Goal: Task Accomplishment & Management: Manage account settings

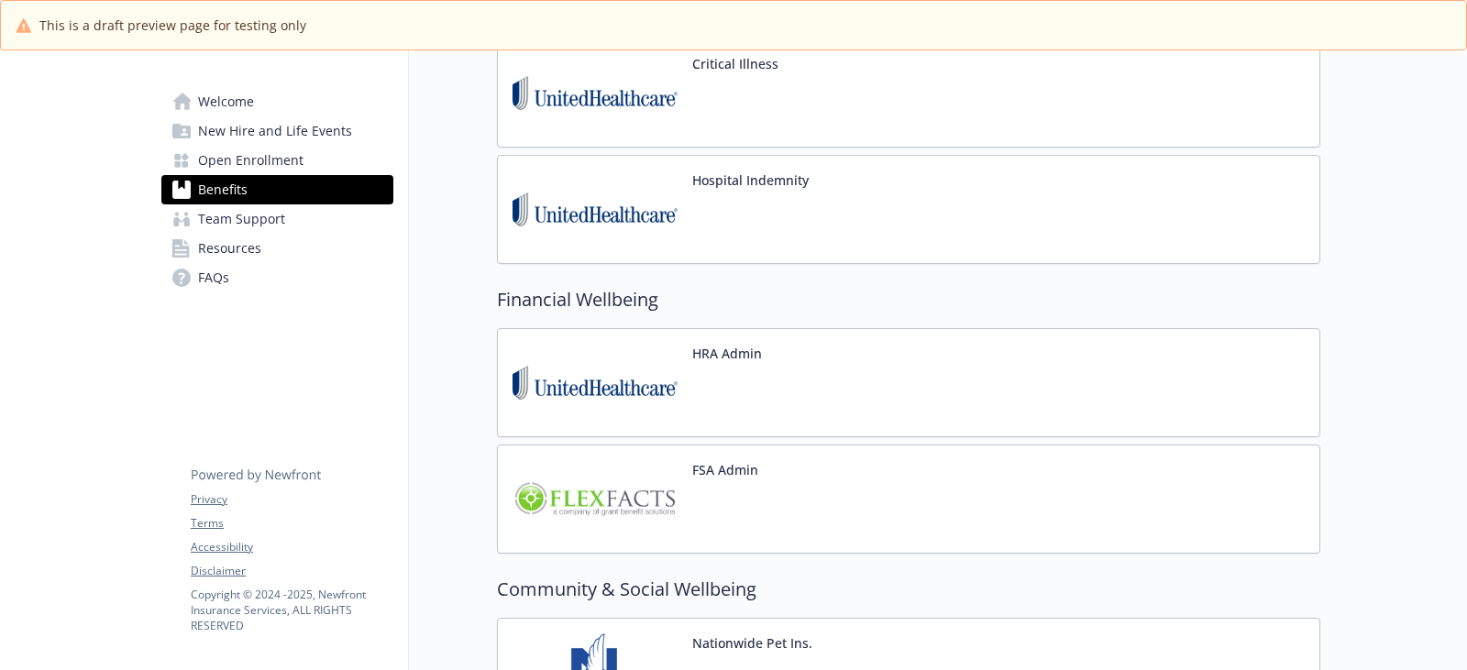
scroll to position [2643, 0]
